Goal: Task Accomplishment & Management: Manage account settings

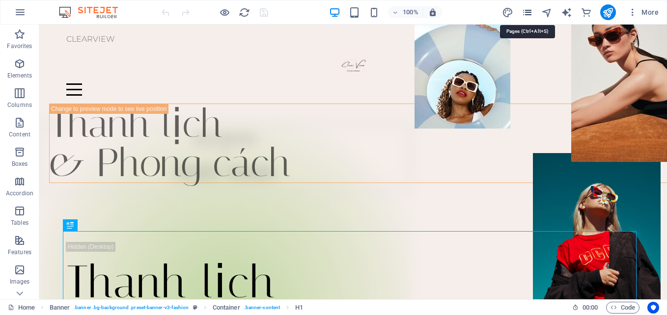
click at [531, 12] on icon "pages" at bounding box center [527, 12] width 11 height 11
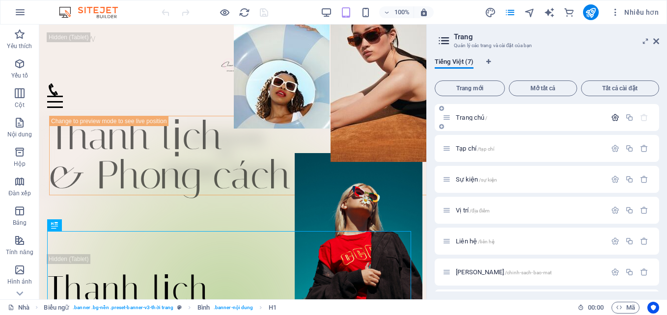
click at [612, 118] on icon "button" at bounding box center [615, 118] width 8 height 8
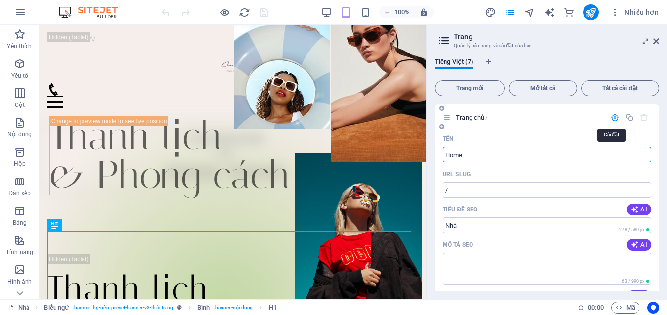
click at [612, 118] on icon "button" at bounding box center [615, 118] width 8 height 8
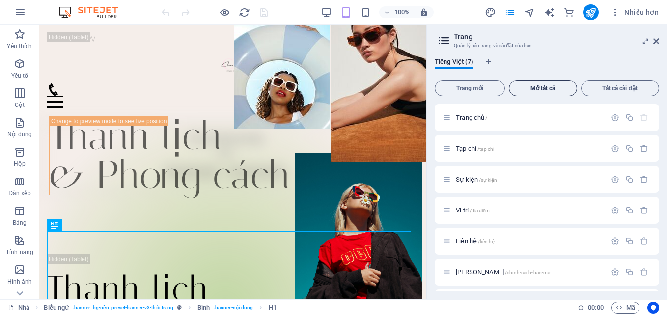
click at [551, 91] on span "Mở tất cả" at bounding box center [543, 89] width 59 height 6
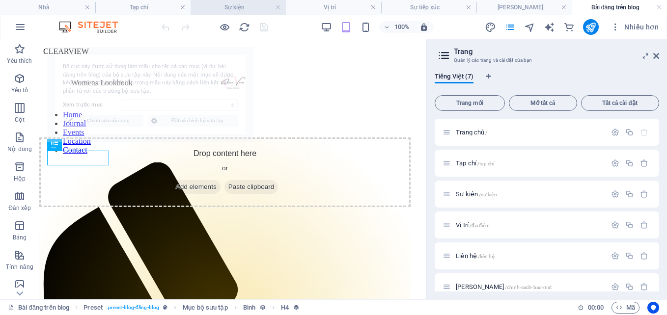
click at [229, 6] on h4 "Sự kiện" at bounding box center [238, 7] width 95 height 11
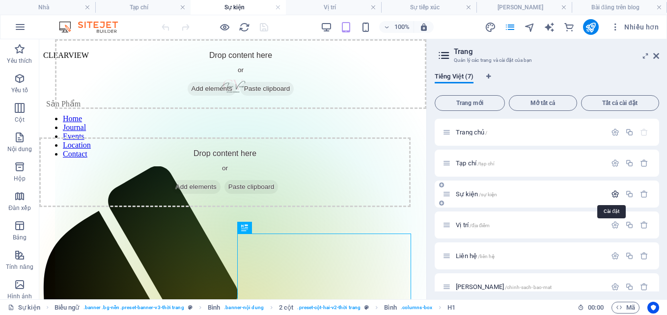
click at [611, 194] on icon "button" at bounding box center [615, 194] width 8 height 8
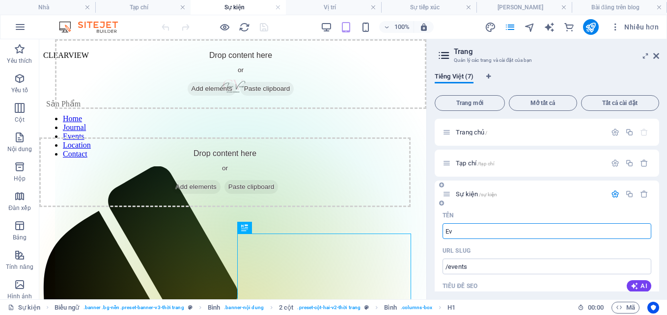
type input "E"
type input "/event"
type input "/"
type input "P"
type input "/pr"
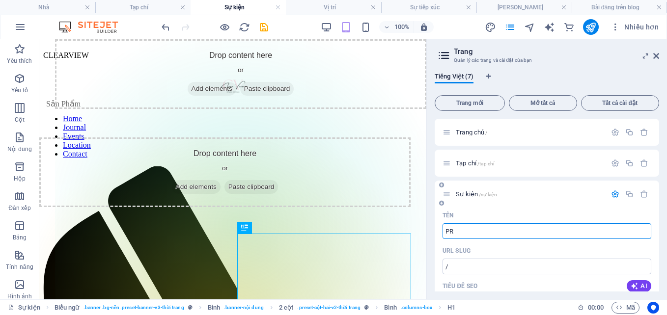
type input "PR"
type input "Pr"
type input "/p"
type input "P"
type input "Prod"
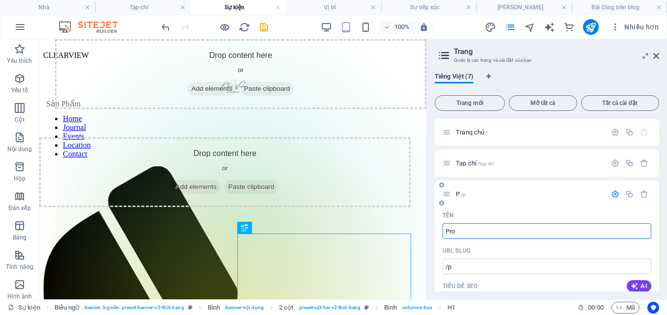
type input "/pro"
type input "Pro"
type input "Produ"
type input "/prod"
type input "Prod"
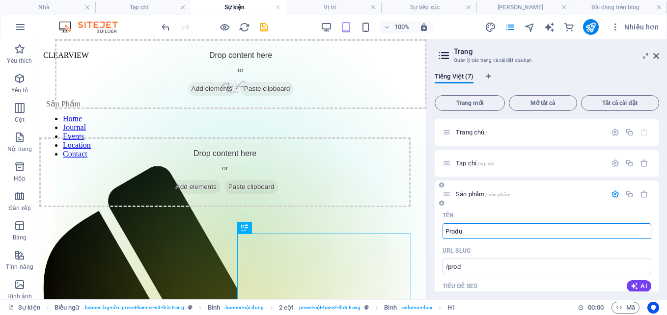
type input "Produc"
type input "/produ"
type input "Produ"
type input "Produc"
type input "/produc"
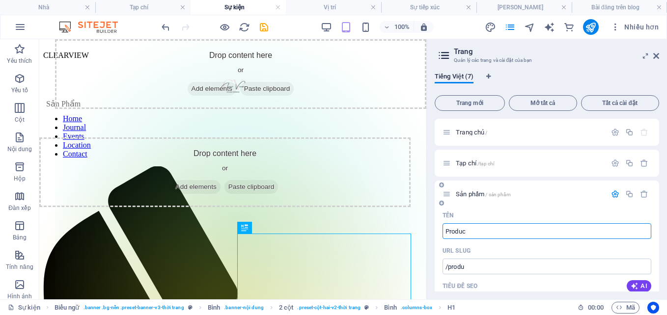
type input "Produc"
type input "Products"
type input "/product"
type input "Product"
type input "Products"
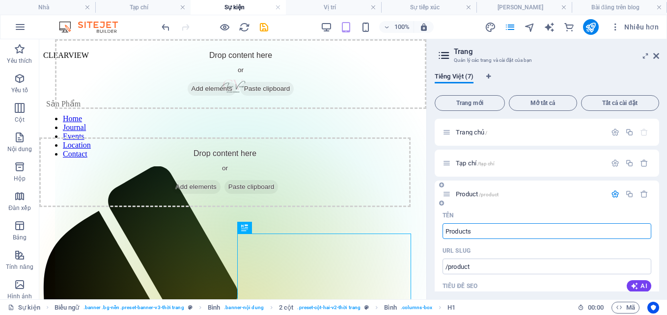
type input "/products"
type input "Products"
click at [541, 202] on div "Sản phẩm /sản phẩm" at bounding box center [547, 194] width 225 height 27
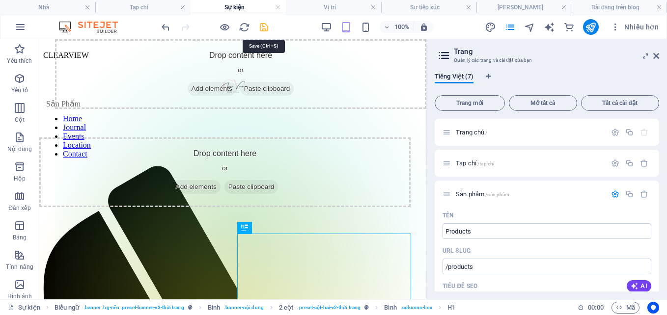
click at [261, 25] on icon "cứu" at bounding box center [263, 27] width 11 height 11
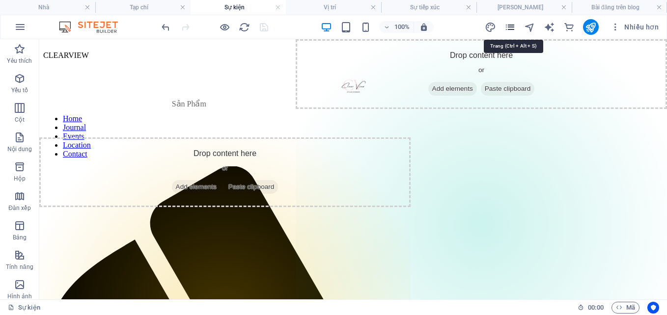
click at [516, 26] on icon "Trang" at bounding box center [510, 27] width 11 height 11
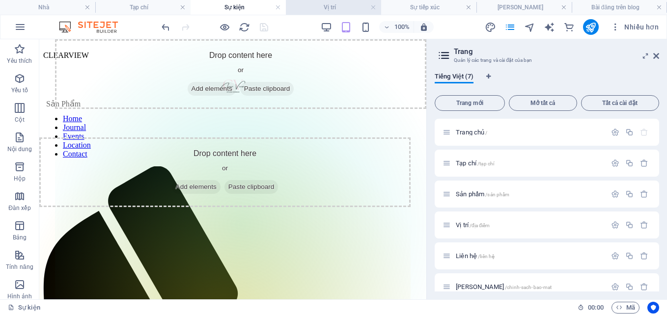
click at [336, 9] on h4 "Vị trí" at bounding box center [333, 7] width 95 height 11
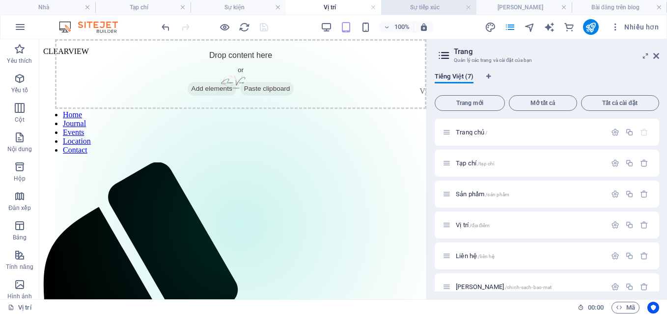
click at [419, 7] on h4 "Sự tiếp xúc" at bounding box center [428, 7] width 95 height 11
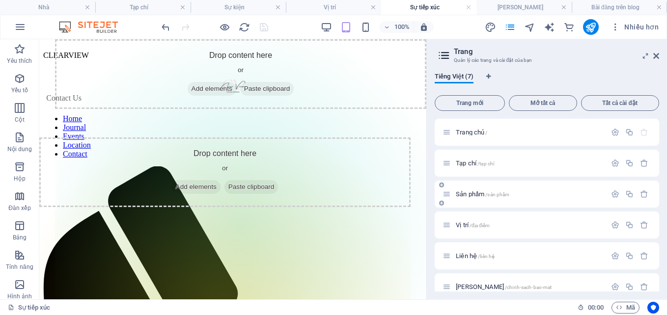
scroll to position [44, 0]
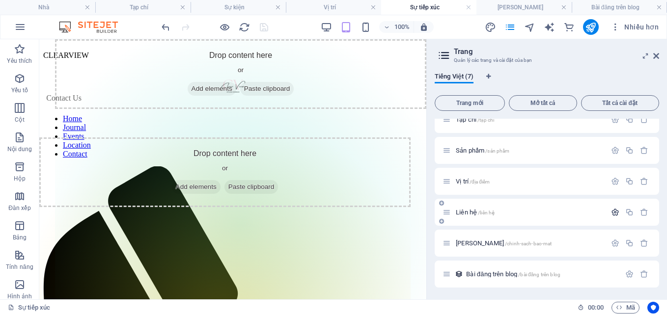
click at [611, 213] on icon "button" at bounding box center [615, 212] width 8 height 8
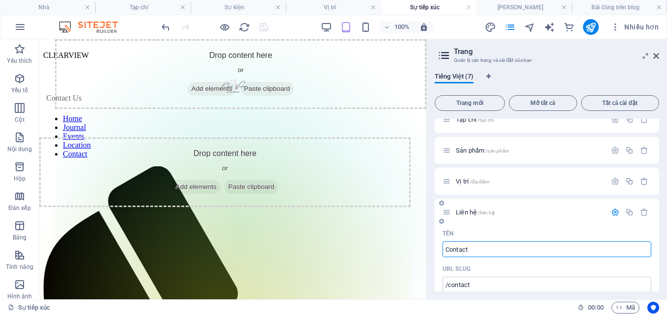
click at [611, 211] on icon "button" at bounding box center [615, 212] width 8 height 8
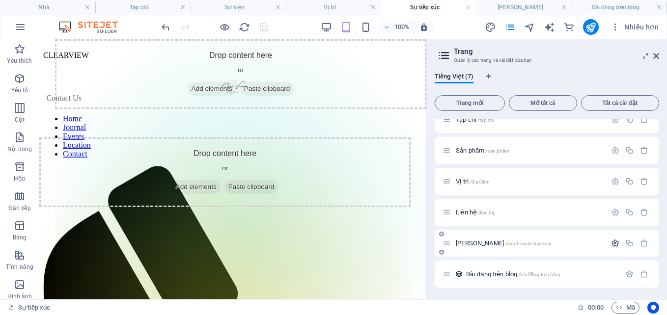
click at [616, 242] on icon "button" at bounding box center [615, 243] width 8 height 8
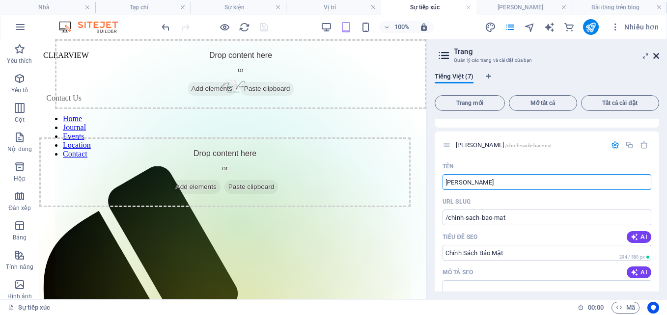
click at [657, 54] on icon at bounding box center [657, 56] width 6 height 8
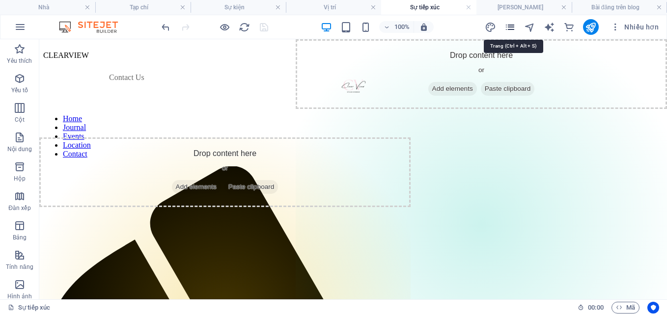
click at [515, 31] on icon "Trang" at bounding box center [510, 27] width 11 height 11
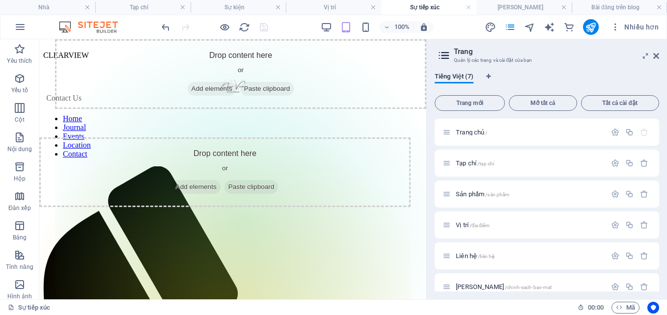
drag, startPoint x: 603, startPoint y: 71, endPoint x: 563, endPoint y: 48, distance: 46.4
click at [563, 48] on h2 "Trang" at bounding box center [556, 51] width 205 height 9
click at [467, 78] on span "Tiếng Việt (7)" at bounding box center [454, 78] width 39 height 14
click at [454, 77] on span "Tiếng Việt (7)" at bounding box center [454, 78] width 39 height 14
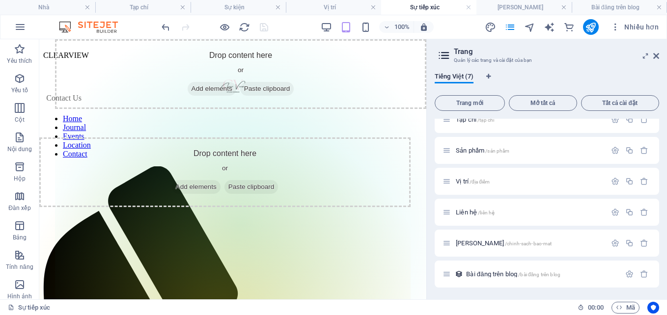
scroll to position [0, 0]
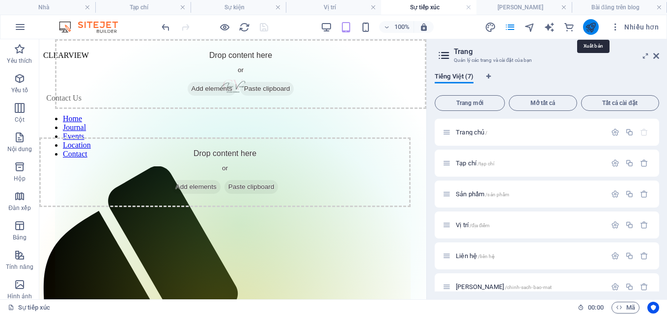
click at [593, 29] on icon "xuất bản" at bounding box center [590, 27] width 11 height 11
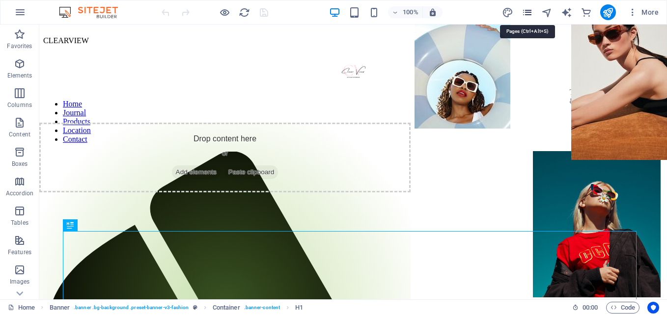
click at [524, 15] on icon "pages" at bounding box center [527, 12] width 11 height 11
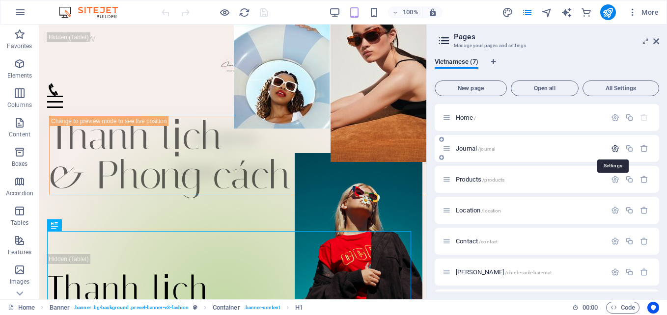
click at [613, 146] on icon "button" at bounding box center [615, 148] width 8 height 8
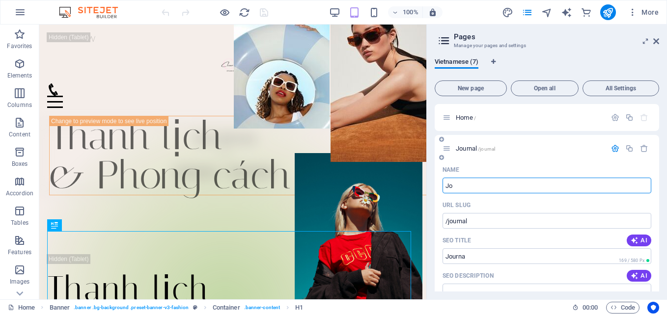
type input "J"
type input "/journa"
type input "/"
type input "L"
type input "/l"
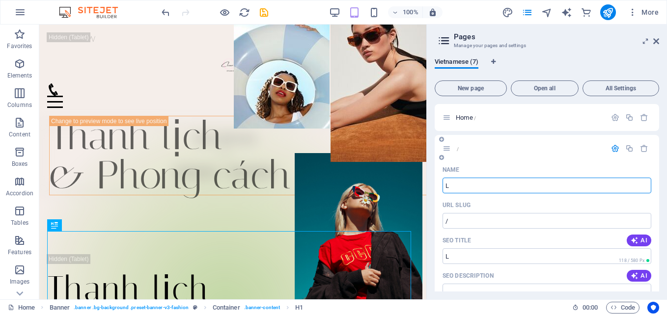
type input "L"
type input "Loo"
type input "/lo"
type input "Lô"
type input "Loo"
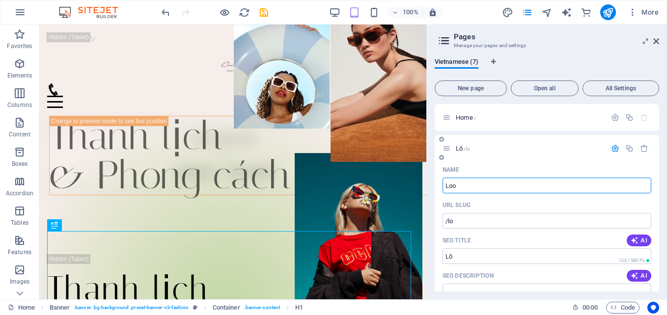
type input "/loo"
type input "Loo"
type input "Look"
type input "/look"
type input "Look"
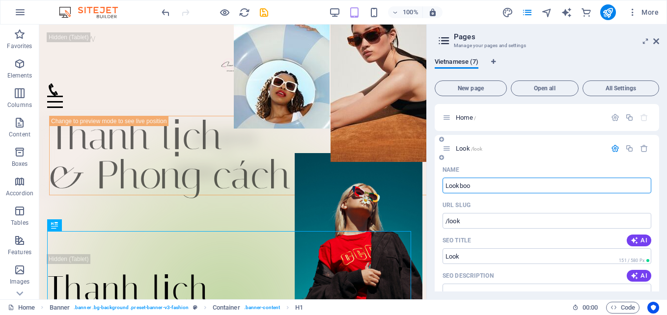
type input "Lookboo"
type input "/lookboo"
type input "Lookboo"
type input "Lookbook"
type input "/lookbook"
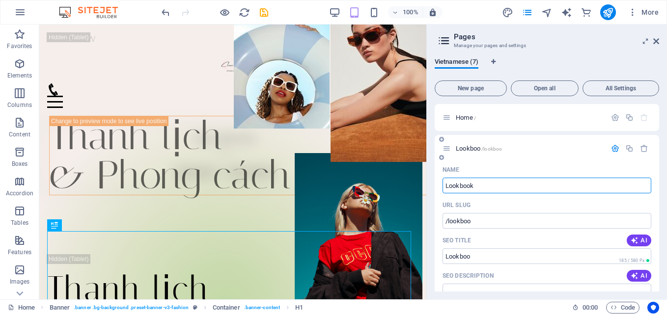
type input "Lookbook"
click at [261, 13] on icon "save" at bounding box center [263, 12] width 11 height 11
checkbox input "false"
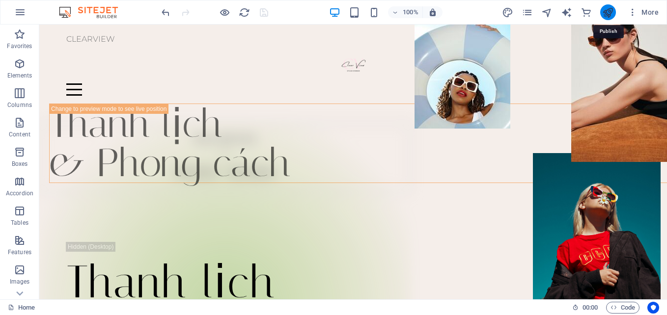
click at [606, 17] on icon "publish" at bounding box center [607, 12] width 11 height 11
